Goal: Find specific page/section: Find specific page/section

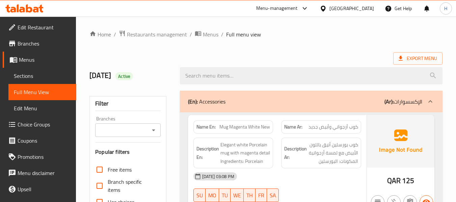
drag, startPoint x: 367, startPoint y: 6, endPoint x: 363, endPoint y: 13, distance: 8.3
click at [367, 6] on div "Qatar" at bounding box center [351, 8] width 45 height 7
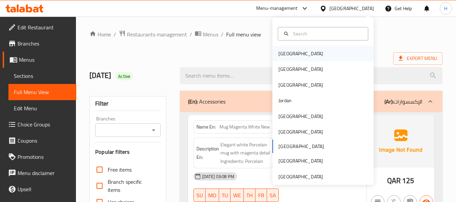
click at [311, 58] on div "[GEOGRAPHIC_DATA]" at bounding box center [322, 54] width 101 height 16
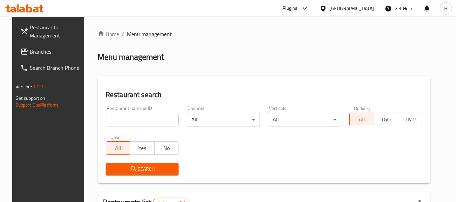
click at [44, 52] on span "Branches" at bounding box center [56, 52] width 53 height 8
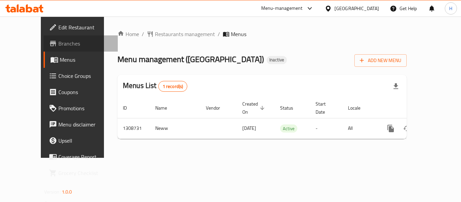
click at [58, 46] on span "Branches" at bounding box center [85, 43] width 54 height 8
